Goal: Transaction & Acquisition: Book appointment/travel/reservation

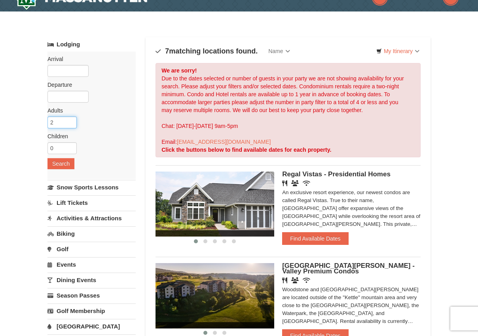
click at [61, 123] on input "2" at bounding box center [61, 122] width 29 height 12
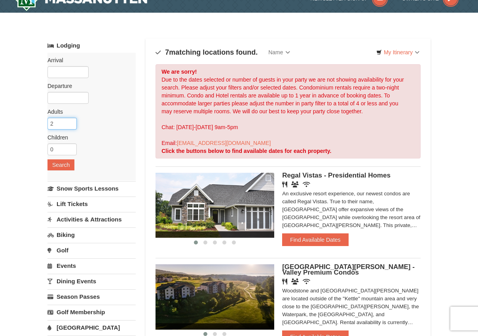
scroll to position [14, 0]
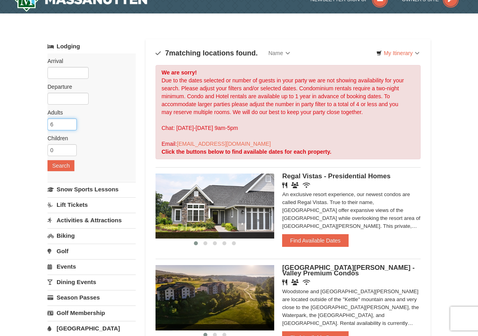
type input "6"
click at [65, 102] on input "text" at bounding box center [67, 99] width 41 height 12
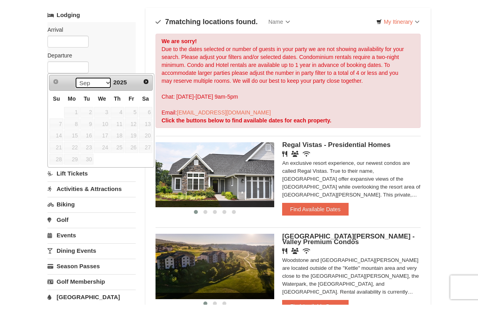
click at [104, 108] on select "Sep Oct Nov Dec" at bounding box center [93, 114] width 37 height 12
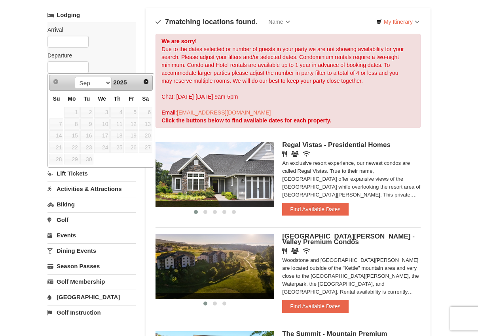
click at [142, 80] on link "Next" at bounding box center [146, 81] width 11 height 11
click at [146, 82] on span "Next" at bounding box center [146, 81] width 6 height 6
click at [148, 83] on span "Next" at bounding box center [146, 81] width 6 height 6
click at [147, 83] on span "Next" at bounding box center [146, 81] width 6 height 6
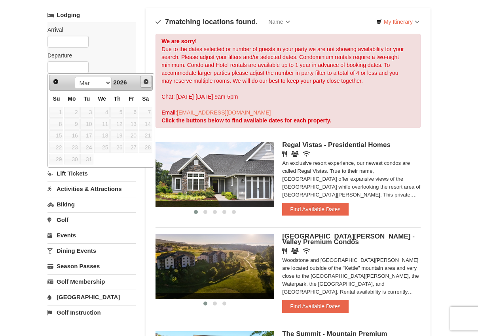
click at [148, 84] on span "Next" at bounding box center [146, 81] width 6 height 6
click at [149, 84] on span "Next" at bounding box center [146, 81] width 6 height 6
click at [53, 87] on link "Prev" at bounding box center [55, 81] width 11 height 11
click at [53, 86] on link "Prev" at bounding box center [55, 81] width 11 height 11
click at [87, 135] on span "17" at bounding box center [86, 135] width 13 height 11
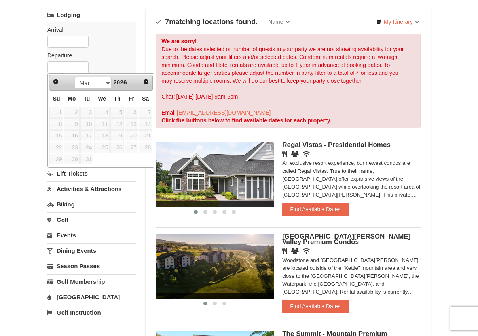
click at [128, 136] on span "20" at bounding box center [131, 135] width 13 height 11
click at [65, 52] on label "Departure Please format dates MM/DD/YYYY Please format dates MM/DD/YYYY" at bounding box center [88, 55] width 82 height 8
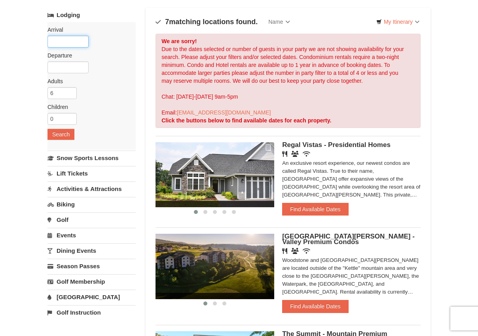
click at [61, 42] on input "text" at bounding box center [67, 42] width 41 height 12
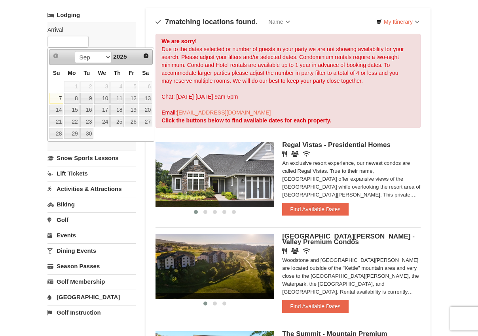
click at [122, 55] on span "2025" at bounding box center [119, 56] width 13 height 7
click at [144, 59] on link "Next" at bounding box center [146, 55] width 11 height 11
click at [144, 59] on span "Next" at bounding box center [146, 56] width 6 height 6
click at [149, 56] on span "Next" at bounding box center [146, 56] width 6 height 6
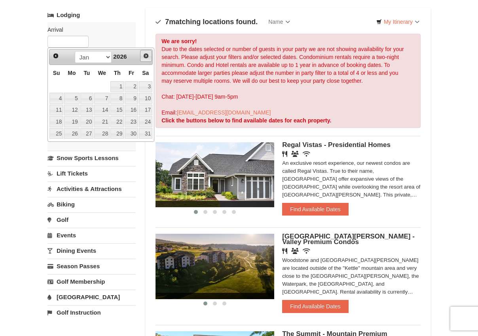
click at [146, 55] on span "Next" at bounding box center [146, 56] width 6 height 6
click at [146, 54] on span "Next" at bounding box center [146, 56] width 6 height 6
click at [147, 56] on span "Next" at bounding box center [146, 56] width 6 height 6
click at [54, 55] on span "Prev" at bounding box center [56, 56] width 6 height 6
click at [89, 111] on link "17" at bounding box center [86, 109] width 13 height 11
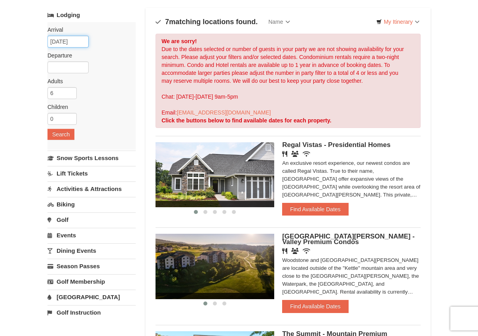
click at [66, 40] on input "03/17/2026" at bounding box center [67, 42] width 41 height 12
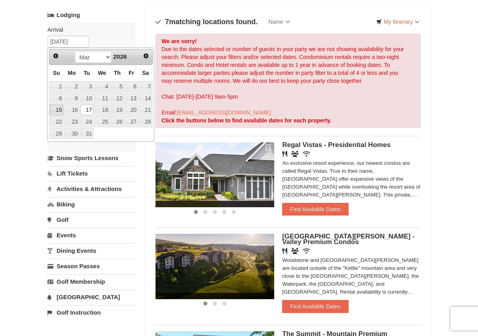
click at [60, 111] on link "15" at bounding box center [56, 109] width 14 height 11
type input "03/15/2026"
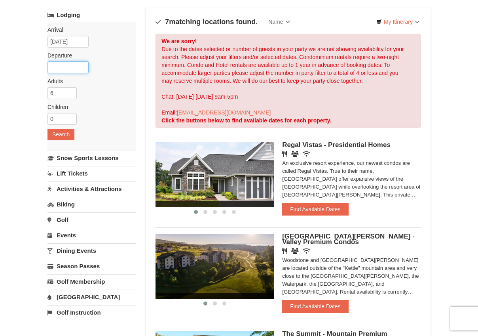
click at [61, 66] on input "text" at bounding box center [67, 67] width 41 height 12
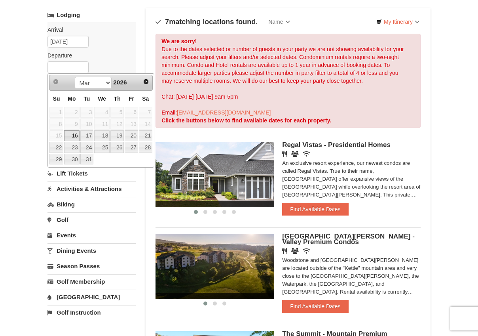
click at [123, 135] on link "19" at bounding box center [116, 135] width 13 height 11
type input "03/19/2026"
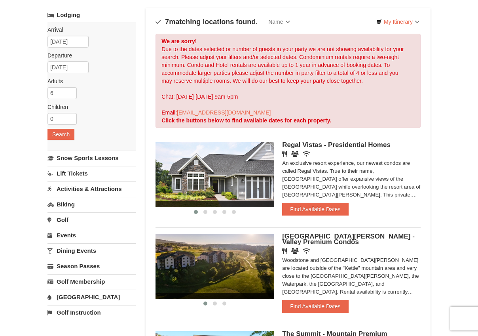
click at [63, 137] on button "Search" at bounding box center [60, 134] width 27 height 11
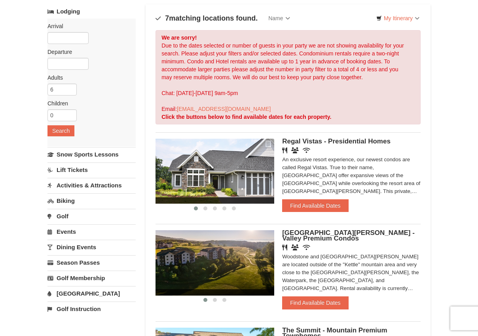
scroll to position [52, 0]
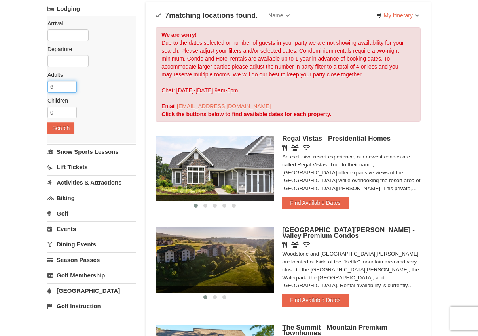
click at [55, 86] on input "6" at bounding box center [61, 87] width 29 height 12
type input "3"
click at [53, 49] on label "Departure Please format dates MM/DD/YYYY Please format dates MM/DD/YYYY" at bounding box center [88, 49] width 82 height 8
click at [58, 34] on input "text" at bounding box center [67, 35] width 41 height 12
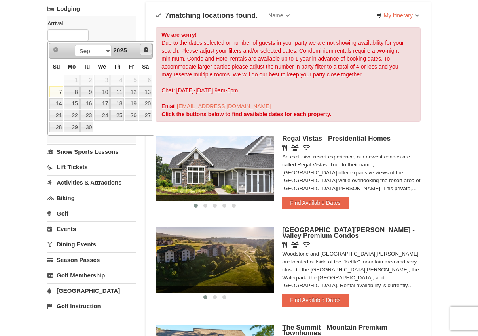
click at [143, 51] on span "Next" at bounding box center [146, 49] width 6 height 6
click at [145, 51] on span "Next" at bounding box center [146, 49] width 6 height 6
click at [150, 53] on link "Next" at bounding box center [146, 50] width 12 height 12
click at [151, 54] on link "Next" at bounding box center [146, 50] width 12 height 12
click at [150, 54] on link "Next" at bounding box center [146, 49] width 11 height 11
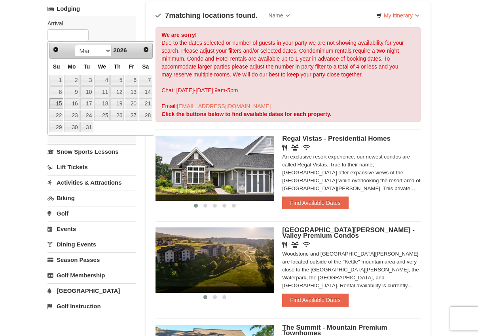
click at [55, 103] on link "15" at bounding box center [56, 103] width 14 height 11
type input "[DATE]"
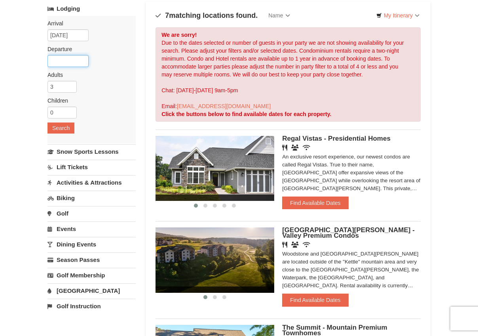
click at [62, 61] on input "text" at bounding box center [67, 61] width 41 height 12
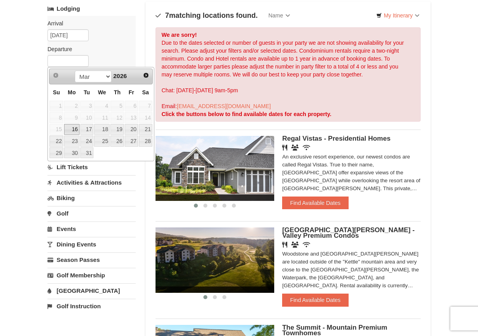
click at [115, 128] on link "19" at bounding box center [116, 129] width 13 height 11
type input "[DATE]"
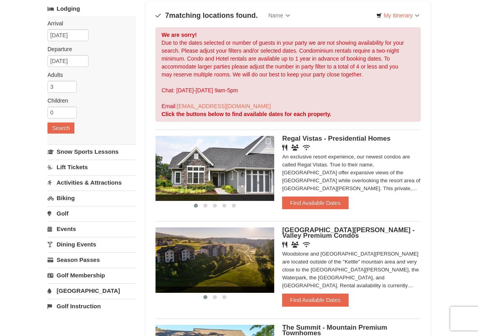
click at [61, 130] on button "Search" at bounding box center [60, 127] width 27 height 11
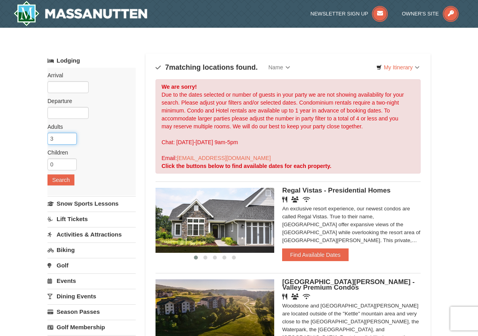
click at [61, 138] on input "3" at bounding box center [61, 139] width 29 height 12
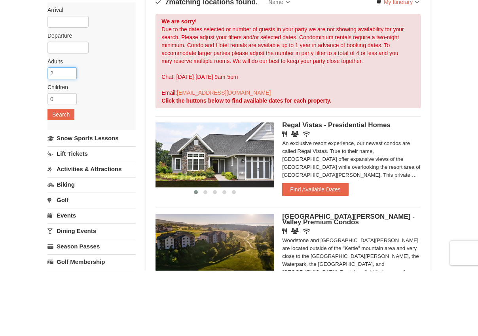
type input "2"
click at [55, 81] on input "text" at bounding box center [67, 87] width 41 height 12
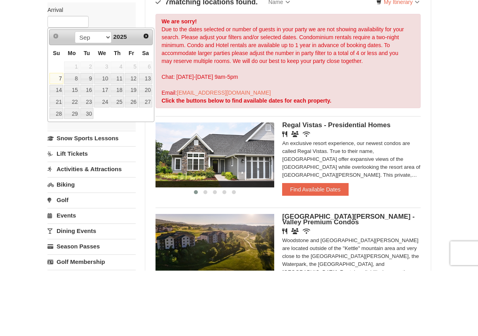
click at [59, 150] on link "14" at bounding box center [56, 155] width 14 height 11
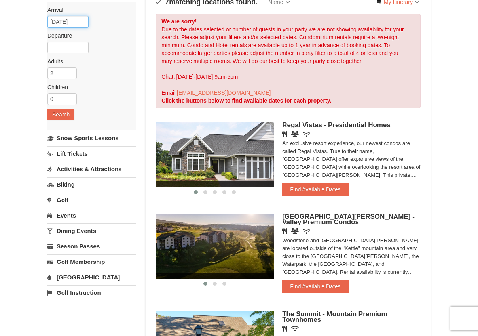
click at [68, 22] on input "09/14/2025" at bounding box center [67, 22] width 41 height 12
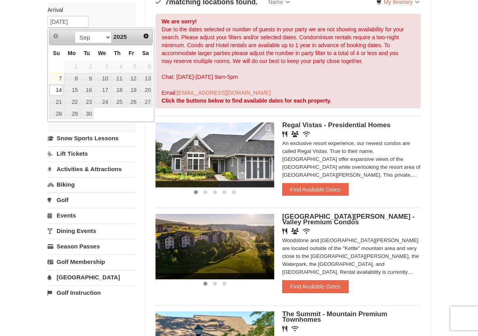
click at [119, 37] on span "2025" at bounding box center [119, 37] width 13 height 7
click at [145, 38] on span "Next" at bounding box center [146, 36] width 6 height 6
click at [146, 36] on span "Next" at bounding box center [146, 36] width 6 height 6
click at [144, 35] on span "Next" at bounding box center [146, 36] width 6 height 6
click at [147, 36] on span "Next" at bounding box center [146, 36] width 6 height 6
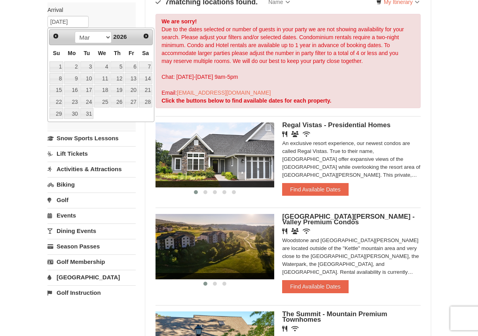
click at [61, 91] on link "15" at bounding box center [56, 90] width 14 height 11
type input "03/15/2026"
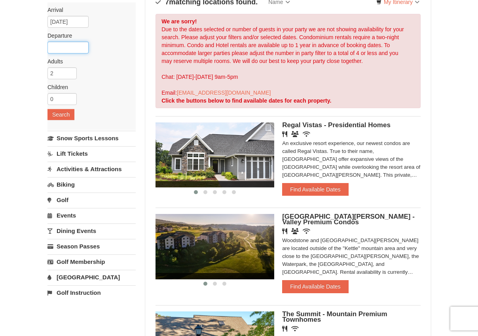
click at [63, 49] on input "text" at bounding box center [67, 48] width 41 height 12
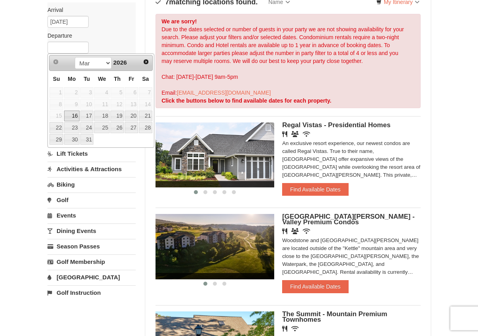
click at [119, 116] on link "19" at bounding box center [116, 116] width 13 height 11
type input "03/19/2026"
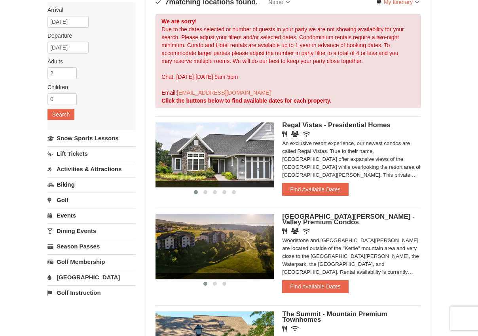
scroll to position [65, 0]
click at [64, 114] on button "Search" at bounding box center [60, 114] width 27 height 11
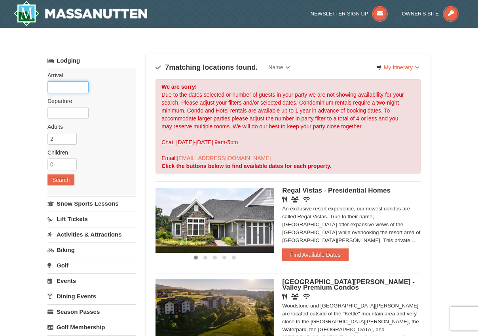
click at [52, 88] on input "text" at bounding box center [67, 87] width 41 height 12
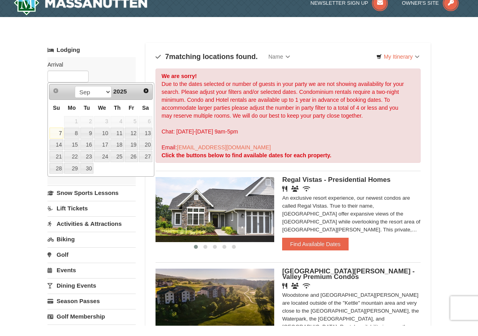
click at [74, 150] on link "15" at bounding box center [71, 155] width 15 height 11
type input "09/15/2025"
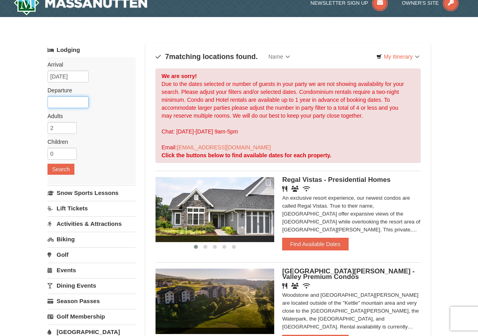
click at [76, 105] on input "text" at bounding box center [67, 102] width 41 height 12
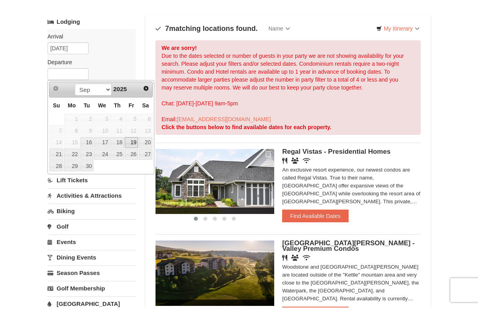
click at [132, 165] on link "19" at bounding box center [131, 170] width 13 height 11
type input "09/19/2025"
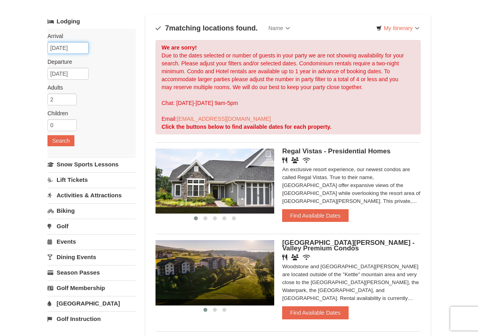
click at [60, 48] on input "09/15/2025" at bounding box center [67, 48] width 41 height 12
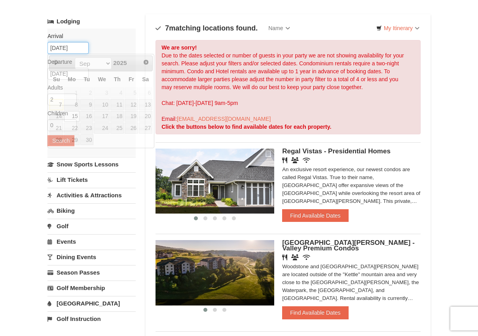
scroll to position [39, 0]
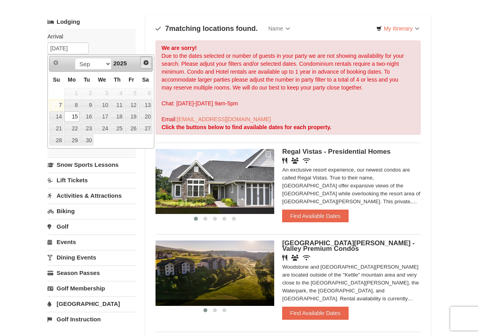
click at [144, 63] on span "Next" at bounding box center [146, 62] width 6 height 6
click at [145, 61] on span "Next" at bounding box center [146, 62] width 6 height 6
click at [143, 61] on span "Next" at bounding box center [146, 62] width 6 height 6
click at [144, 63] on span "Next" at bounding box center [146, 62] width 6 height 6
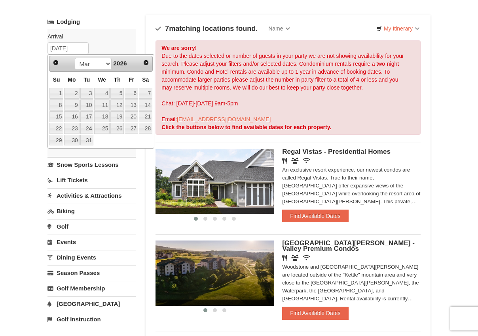
click at [148, 65] on span "Next" at bounding box center [146, 62] width 6 height 6
click at [58, 61] on span "Prev" at bounding box center [56, 62] width 6 height 6
click at [75, 116] on link "16" at bounding box center [71, 116] width 15 height 11
type input "03/16/2026"
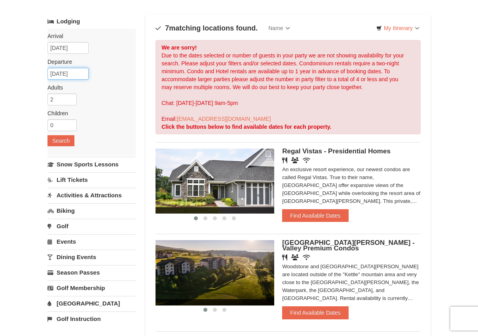
click at [85, 70] on input "03/17/2026" at bounding box center [67, 74] width 41 height 12
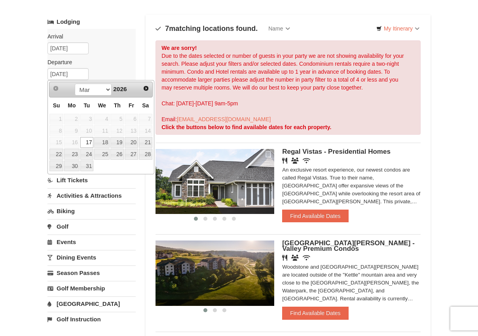
click at [133, 143] on link "20" at bounding box center [131, 142] width 13 height 11
type input "03/20/2026"
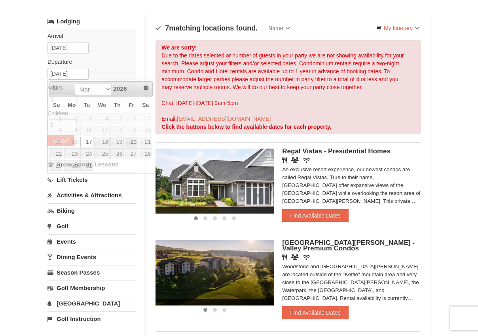
scroll to position [39, 0]
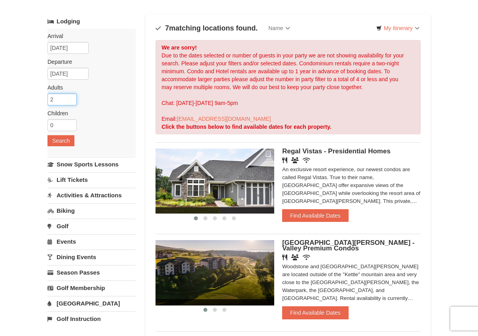
click at [68, 103] on input "2" at bounding box center [61, 99] width 29 height 12
type input "6"
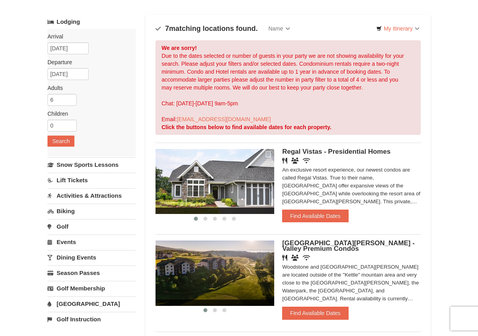
click at [55, 135] on button "Search" at bounding box center [60, 140] width 27 height 11
